Goal: Check status: Check status

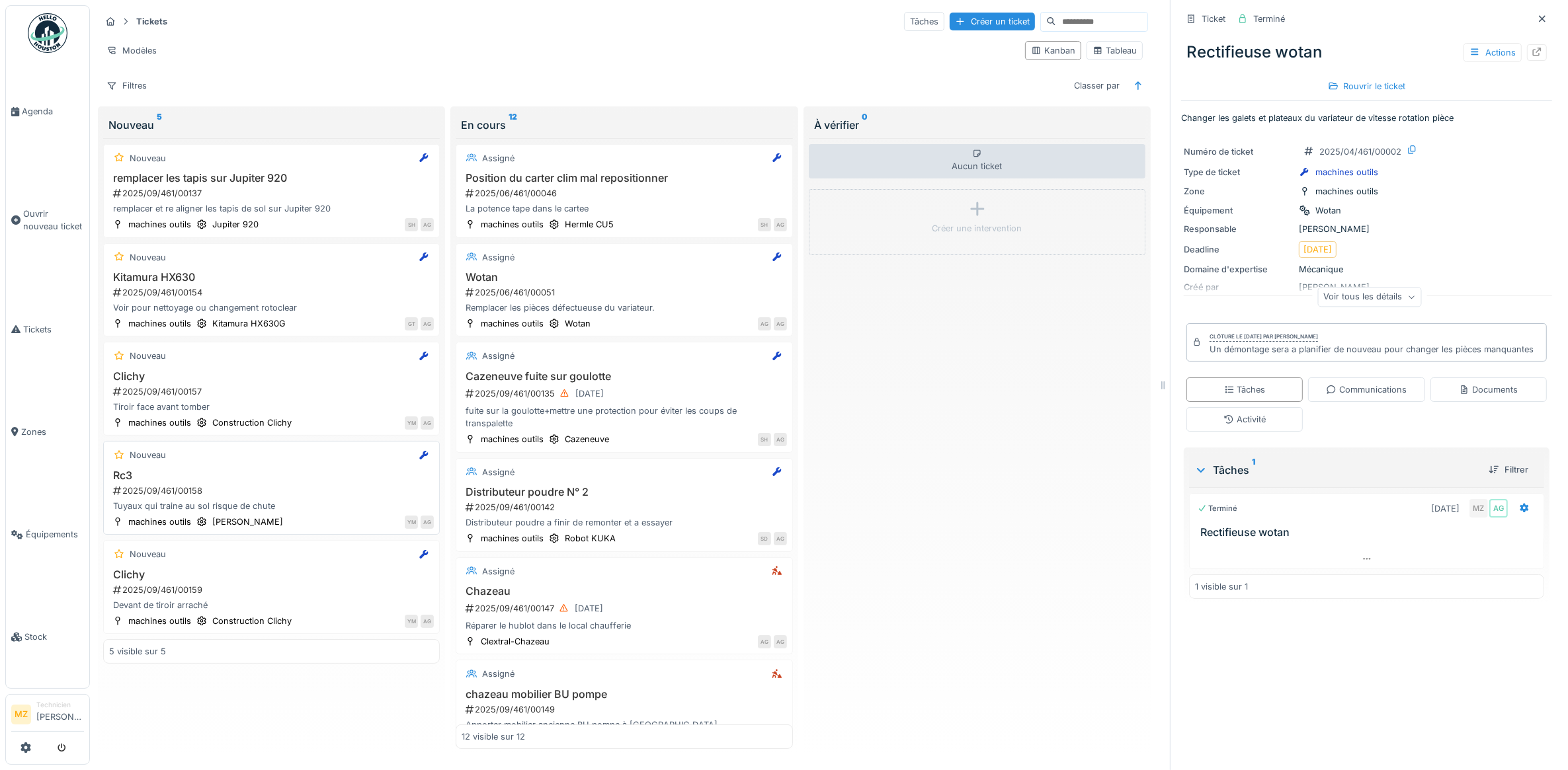
click at [255, 490] on div "Rc3 2025/09/461/00158 Tuyaux qui traine au sol risque de chute" at bounding box center [272, 491] width 325 height 43
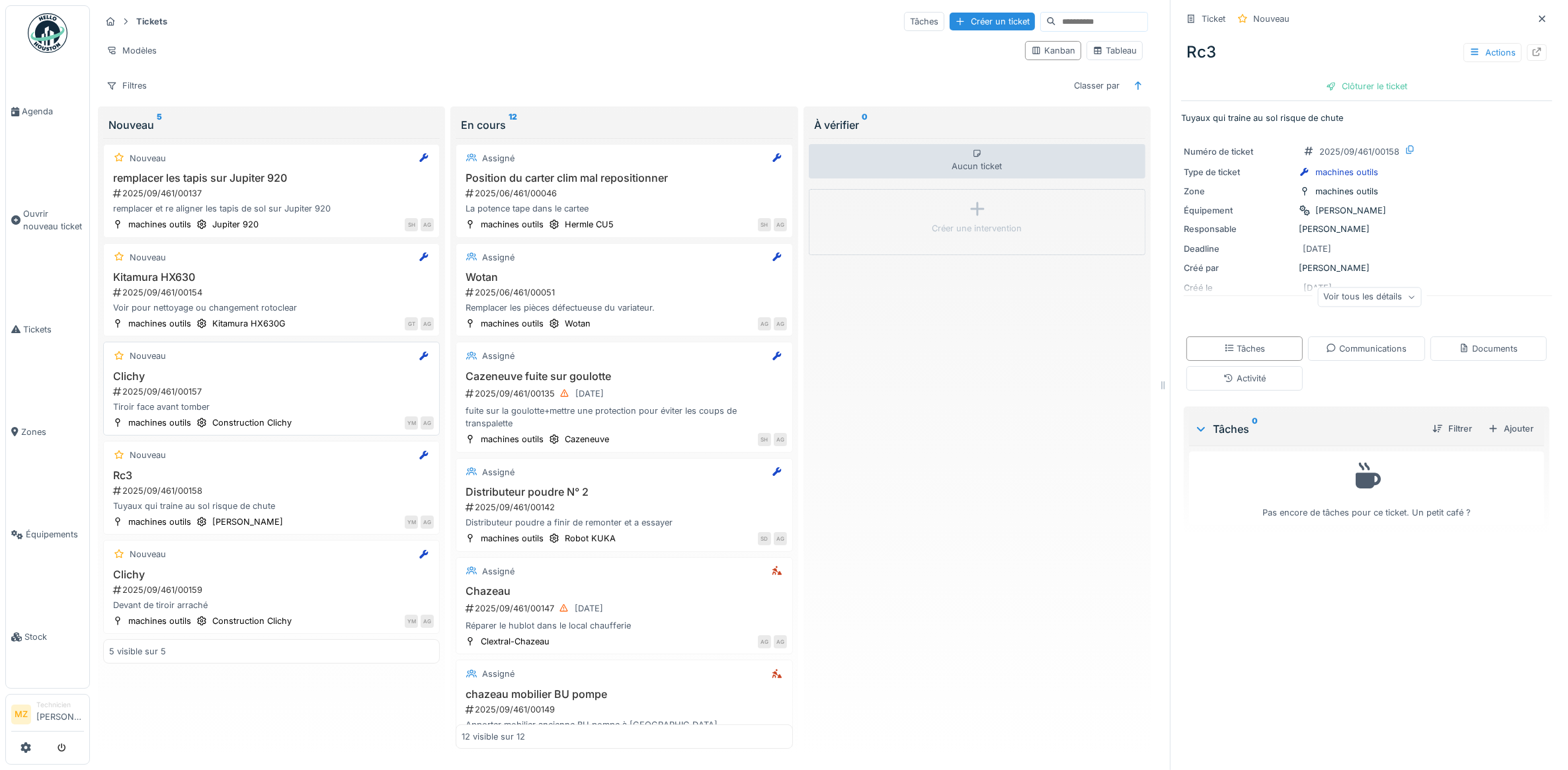
click at [236, 398] on div "2025/09/461/00157" at bounding box center [272, 391] width 322 height 13
click at [238, 507] on div "Tuyaux qui traine au sol risque de chute" at bounding box center [272, 506] width 325 height 13
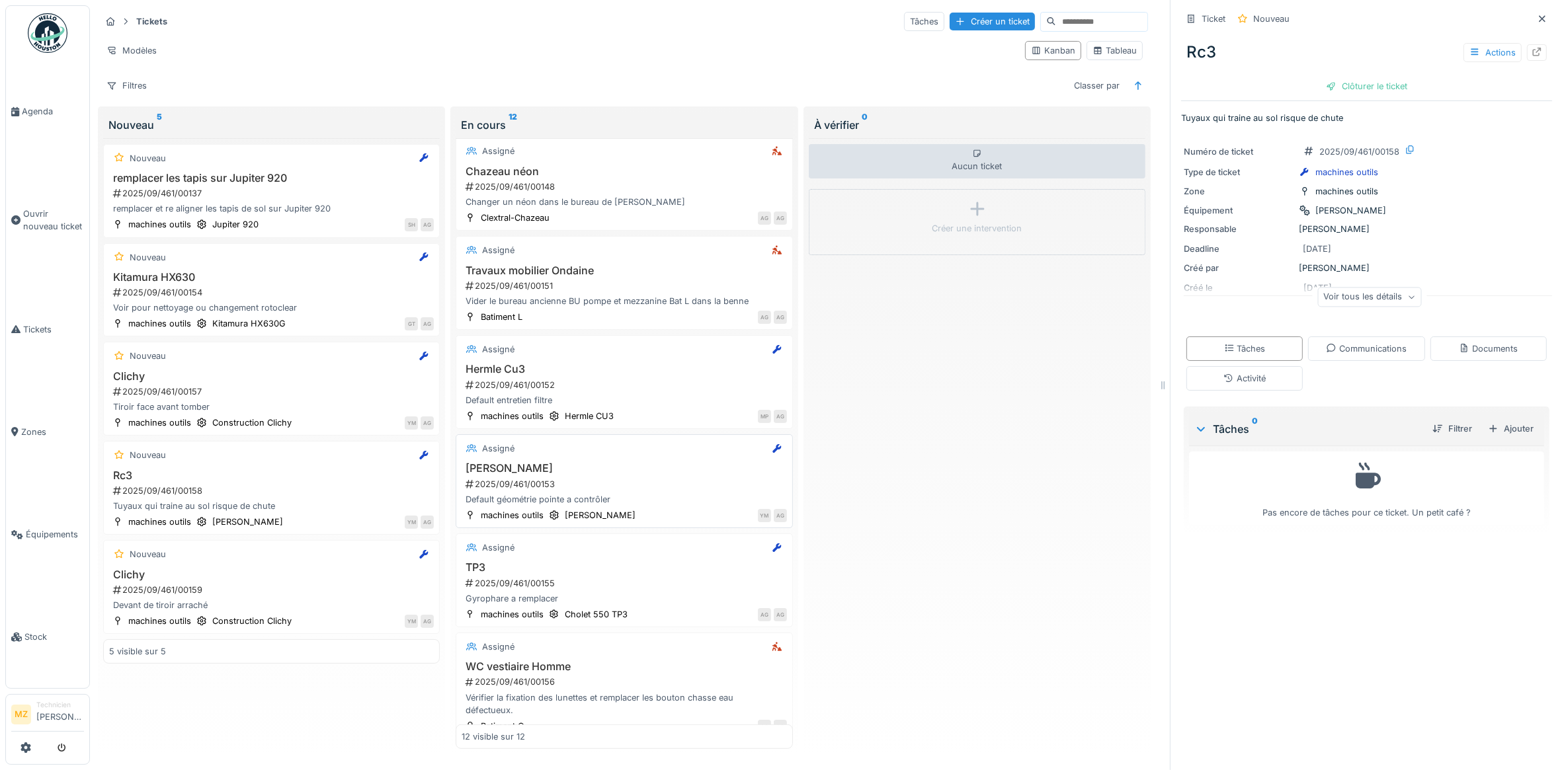
scroll to position [661, 0]
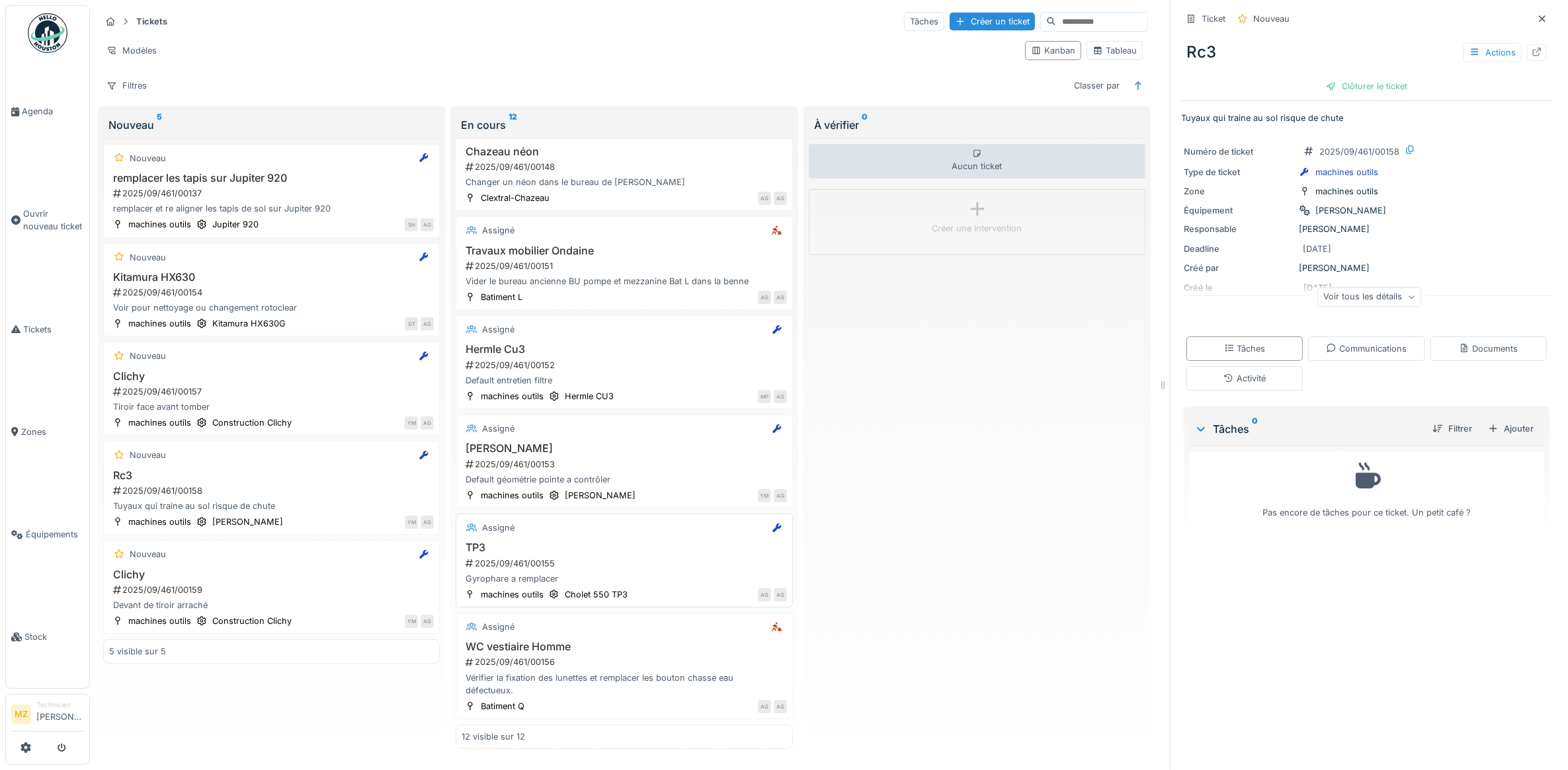
click at [663, 568] on div "TP3 2025/09/461/00155 Gyrophare a remplacer" at bounding box center [624, 563] width 325 height 43
click at [1360, 302] on div "Voir tous les détails" at bounding box center [1369, 297] width 104 height 19
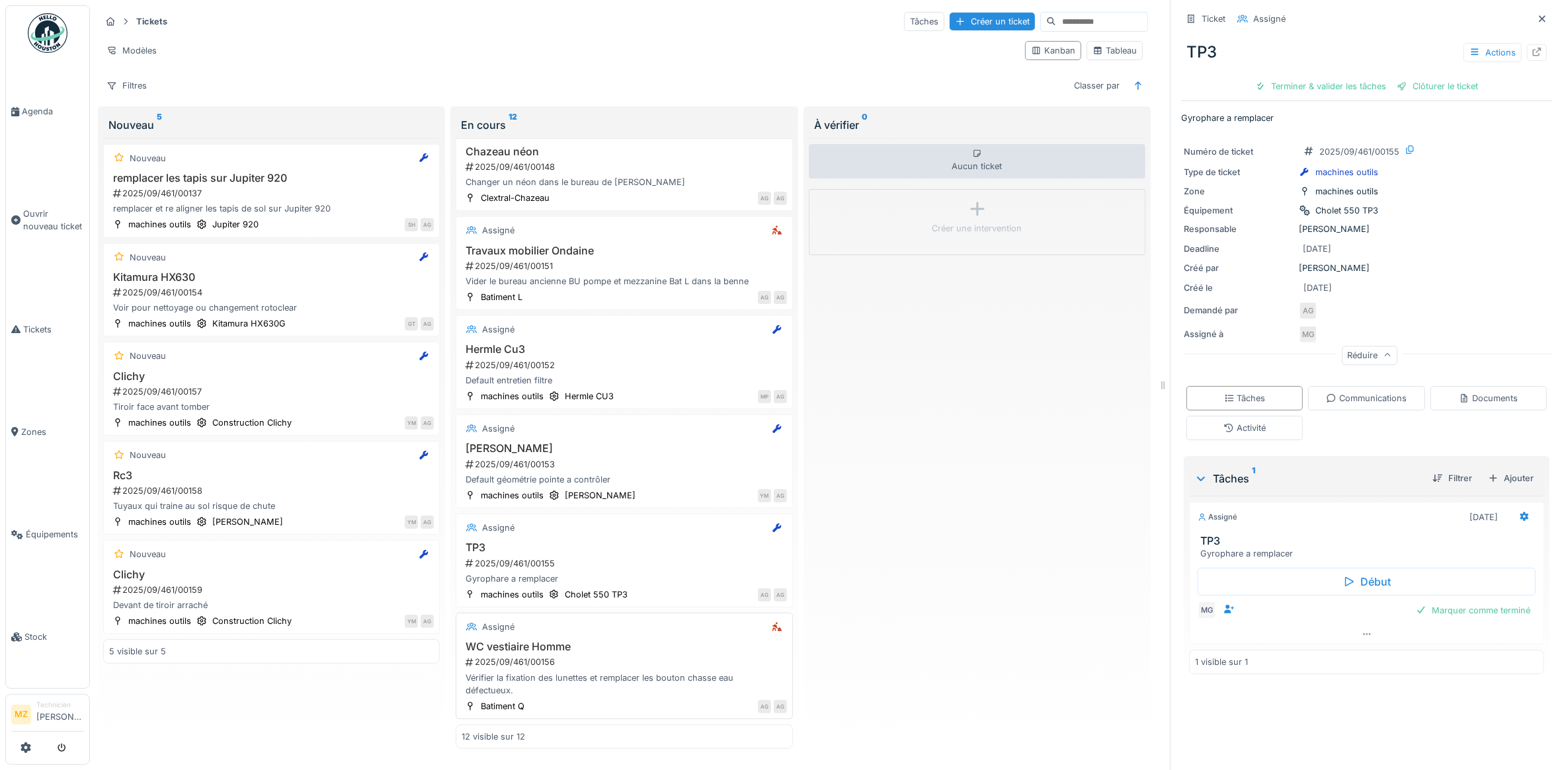
scroll to position [12, 0]
click at [669, 673] on div "Vérifier la fixation des lunettes et remplacer les bouton chasse eau défectueux." at bounding box center [624, 684] width 325 height 25
